Goal: Find contact information: Find contact information

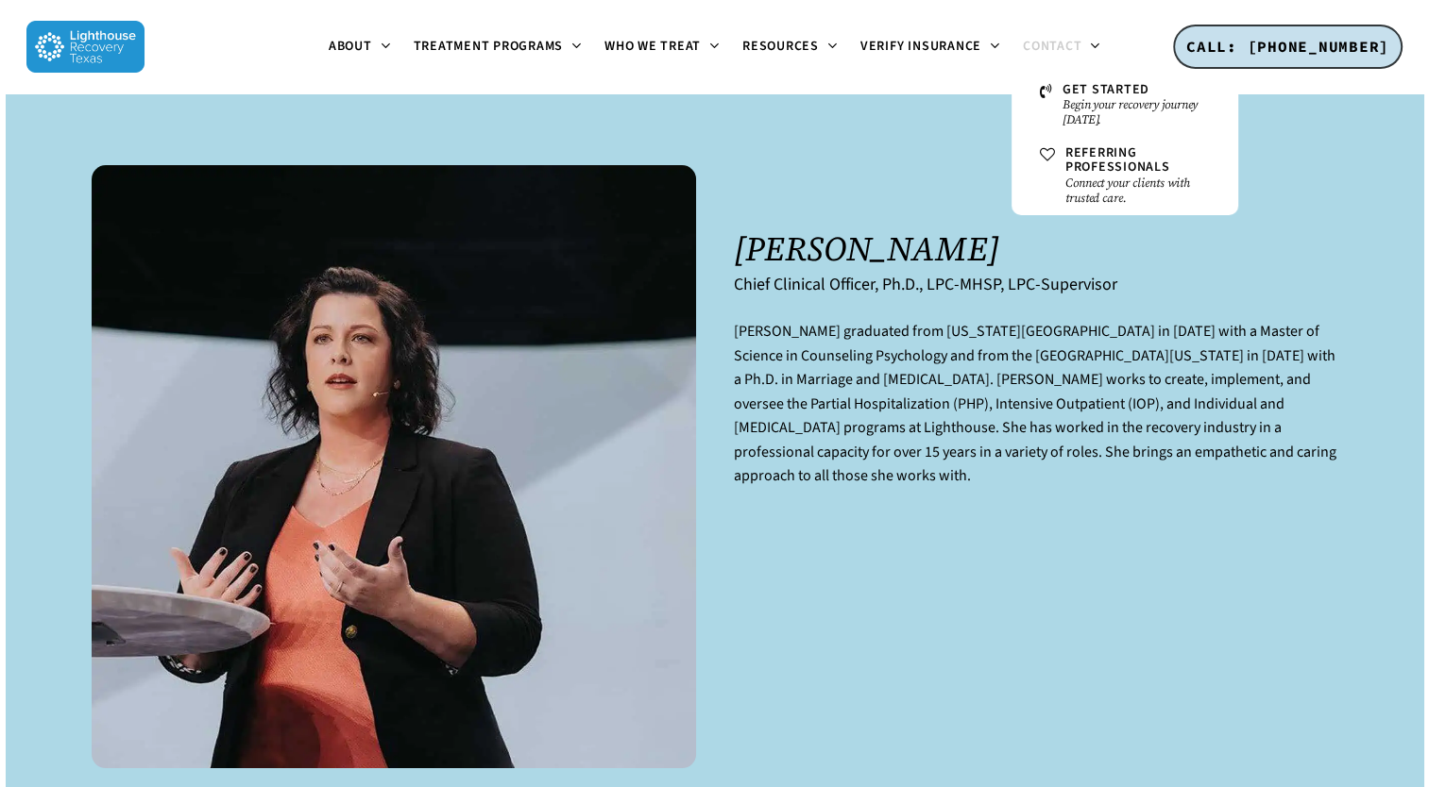
click at [1096, 43] on icon at bounding box center [1094, 45] width 8 height 15
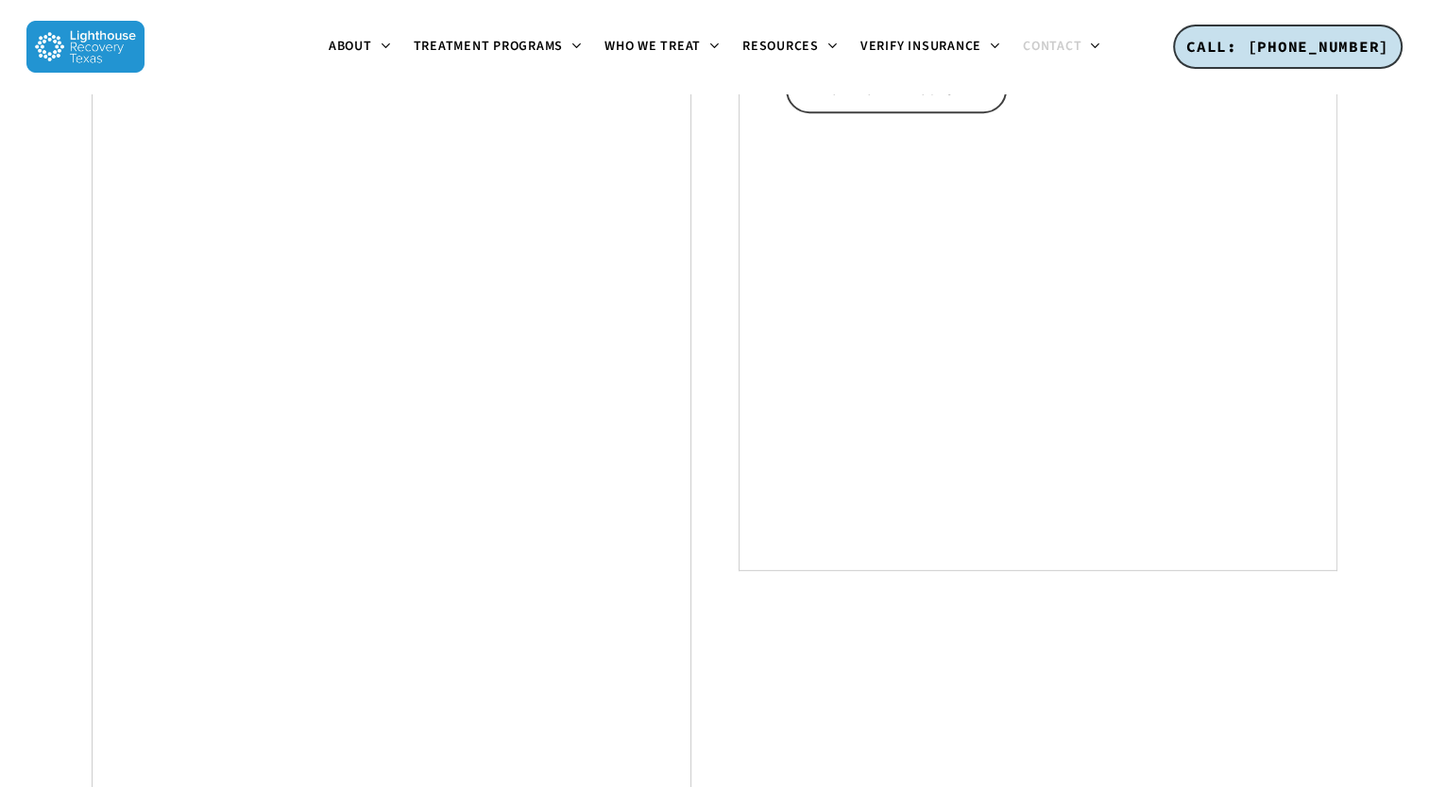
scroll to position [1227, 0]
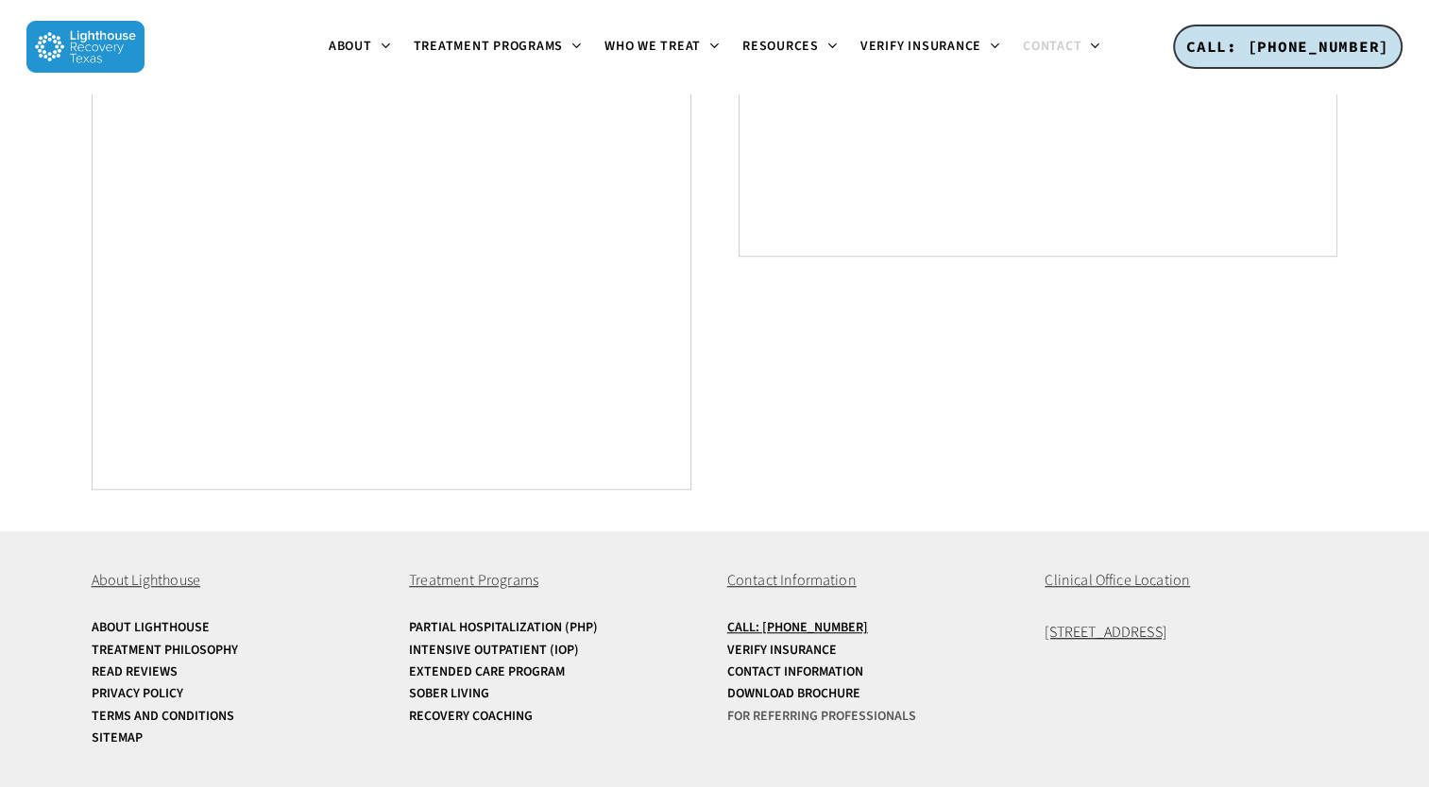
click at [856, 721] on link "For Referring Professionals" at bounding box center [873, 717] width 293 height 14
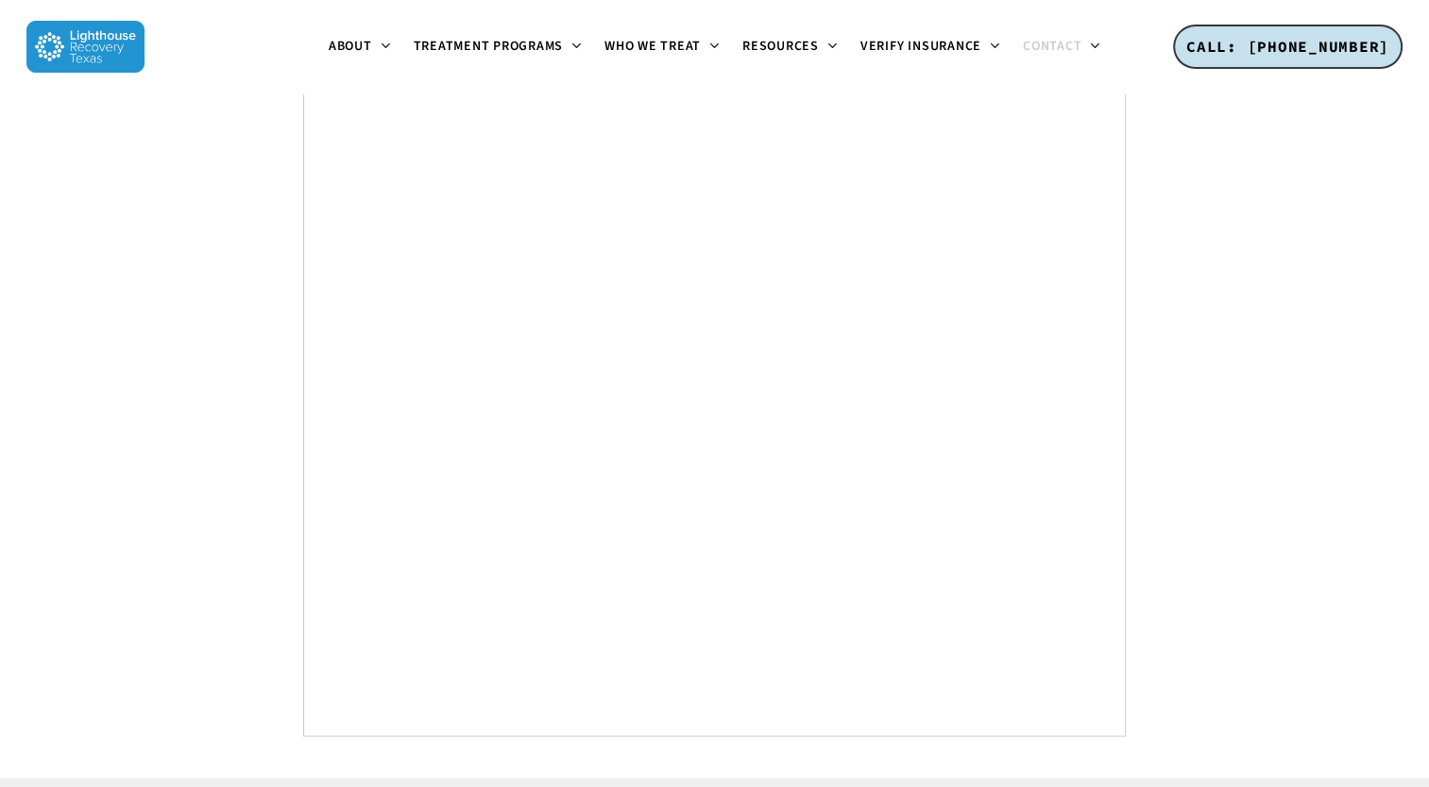
scroll to position [3870, 0]
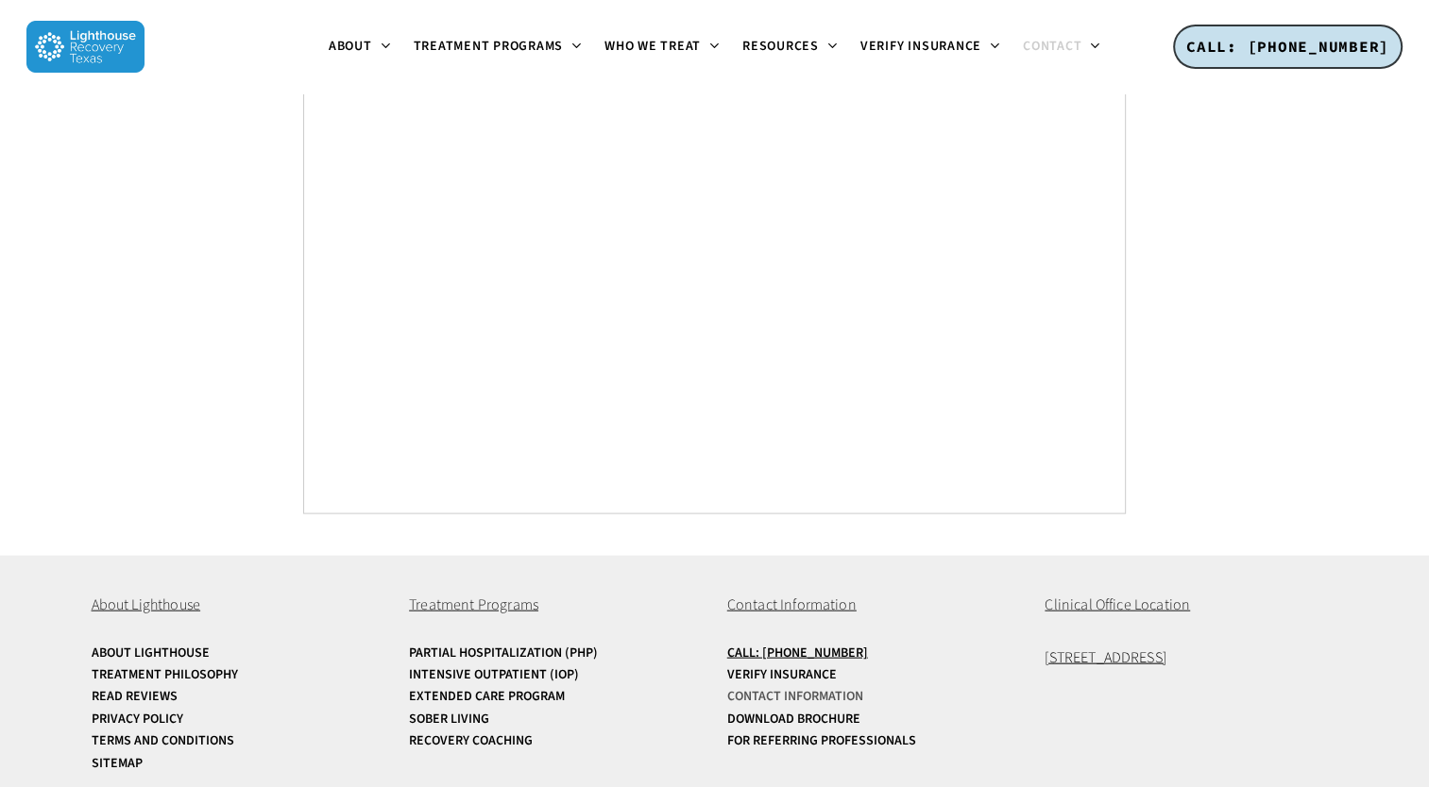
click at [821, 690] on link "Contact Information" at bounding box center [873, 697] width 293 height 14
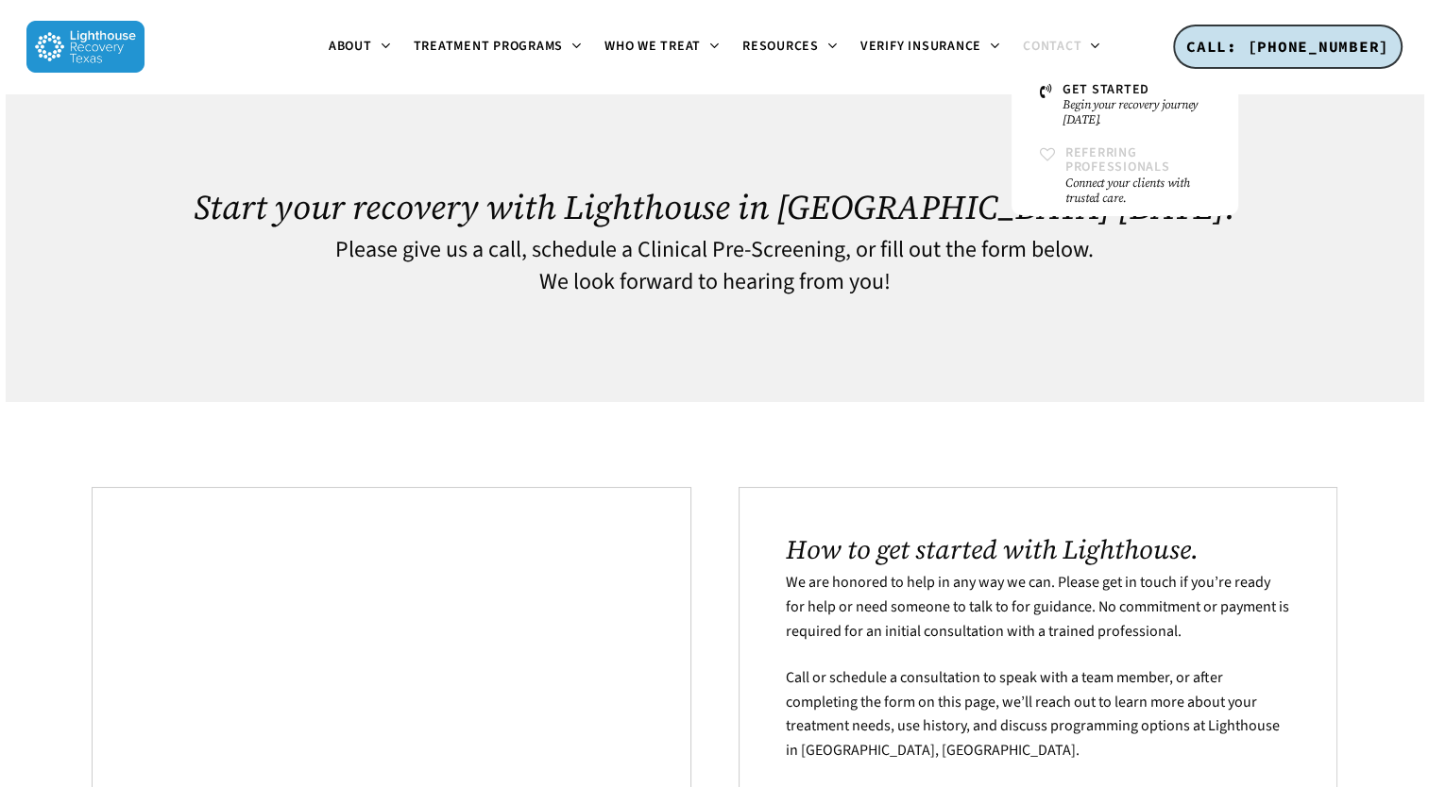
click at [1077, 154] on span "Referring Professionals" at bounding box center [1117, 160] width 105 height 33
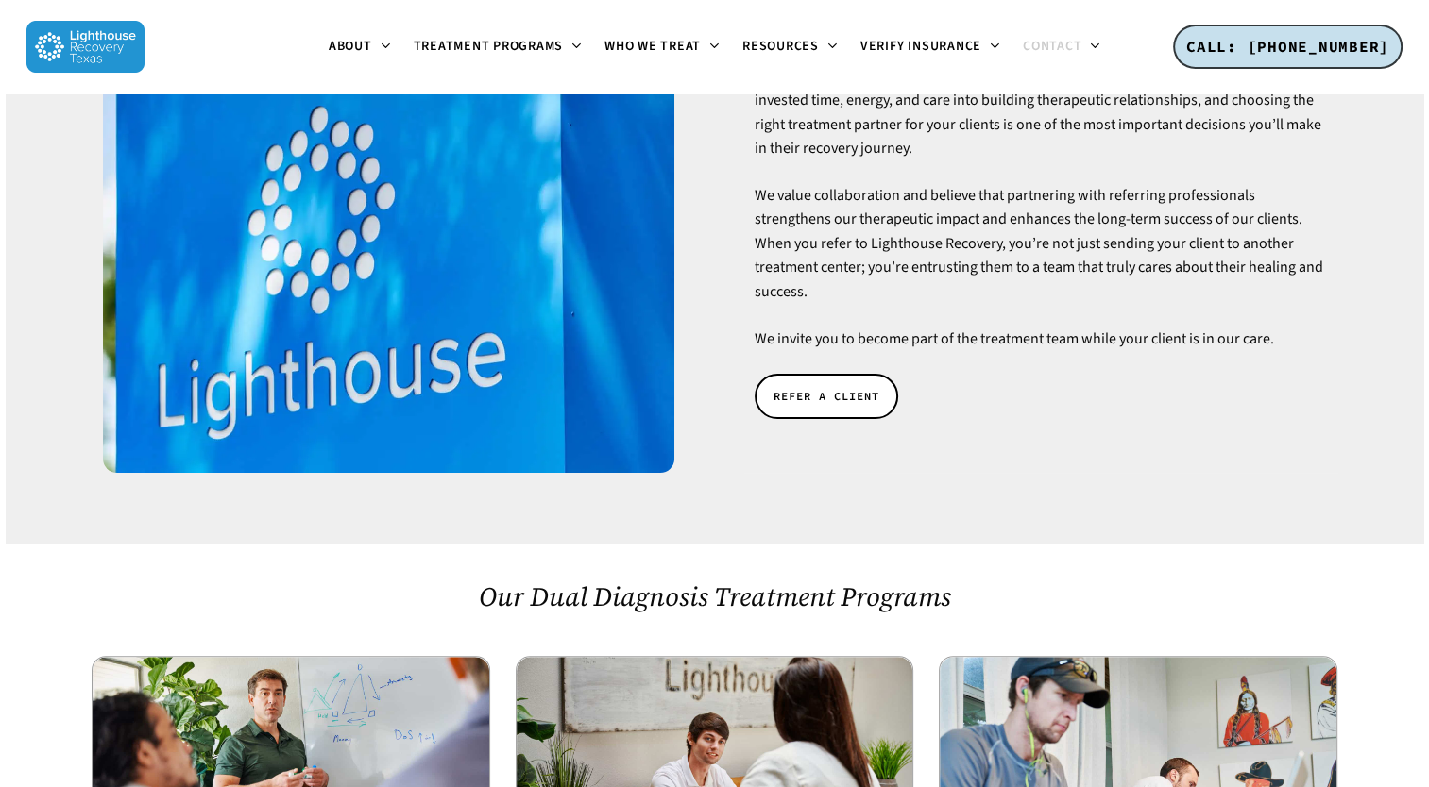
scroll to position [264, 0]
click at [840, 386] on span "REFER A CLIENT" at bounding box center [826, 395] width 106 height 19
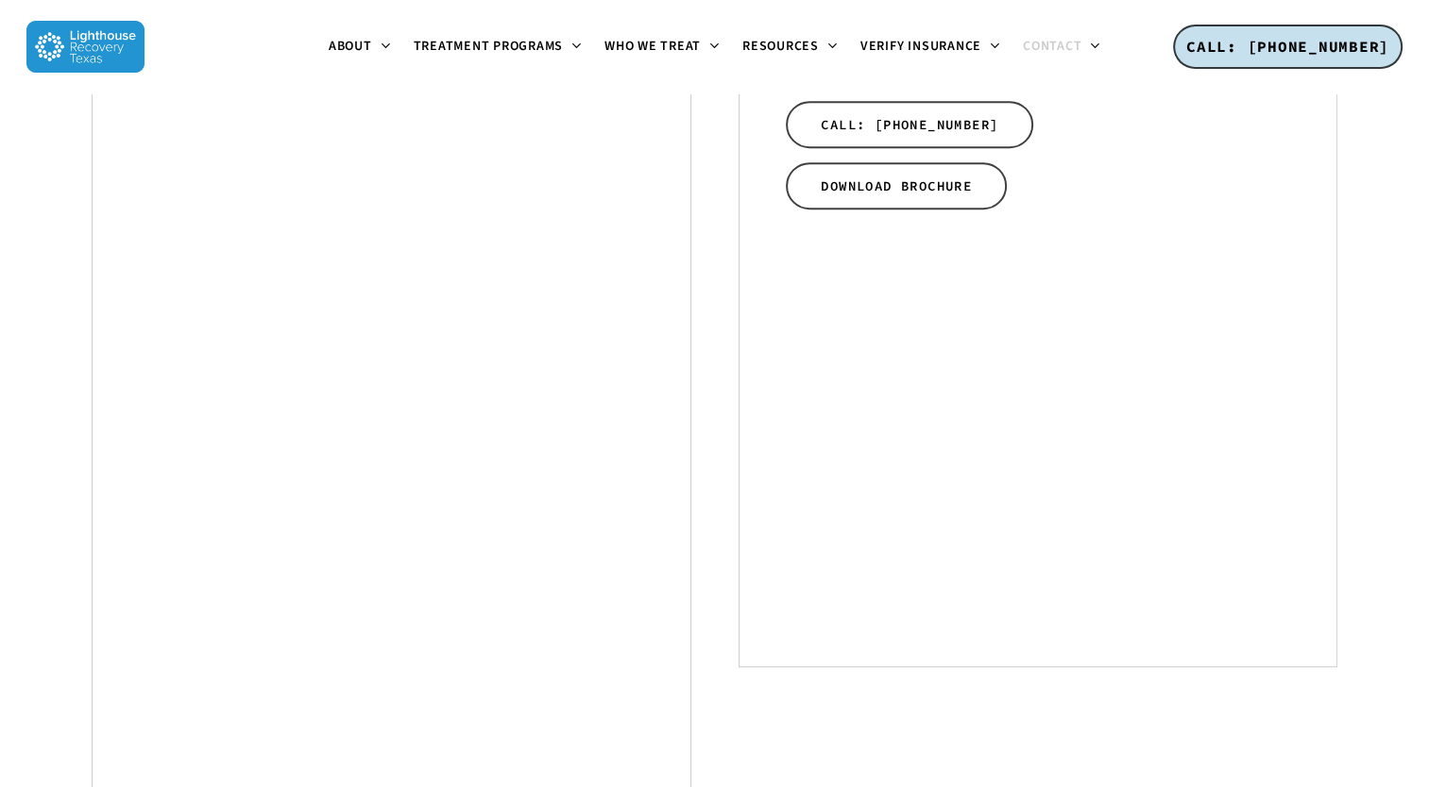
scroll to position [807, 0]
